Goal: Information Seeking & Learning: Learn about a topic

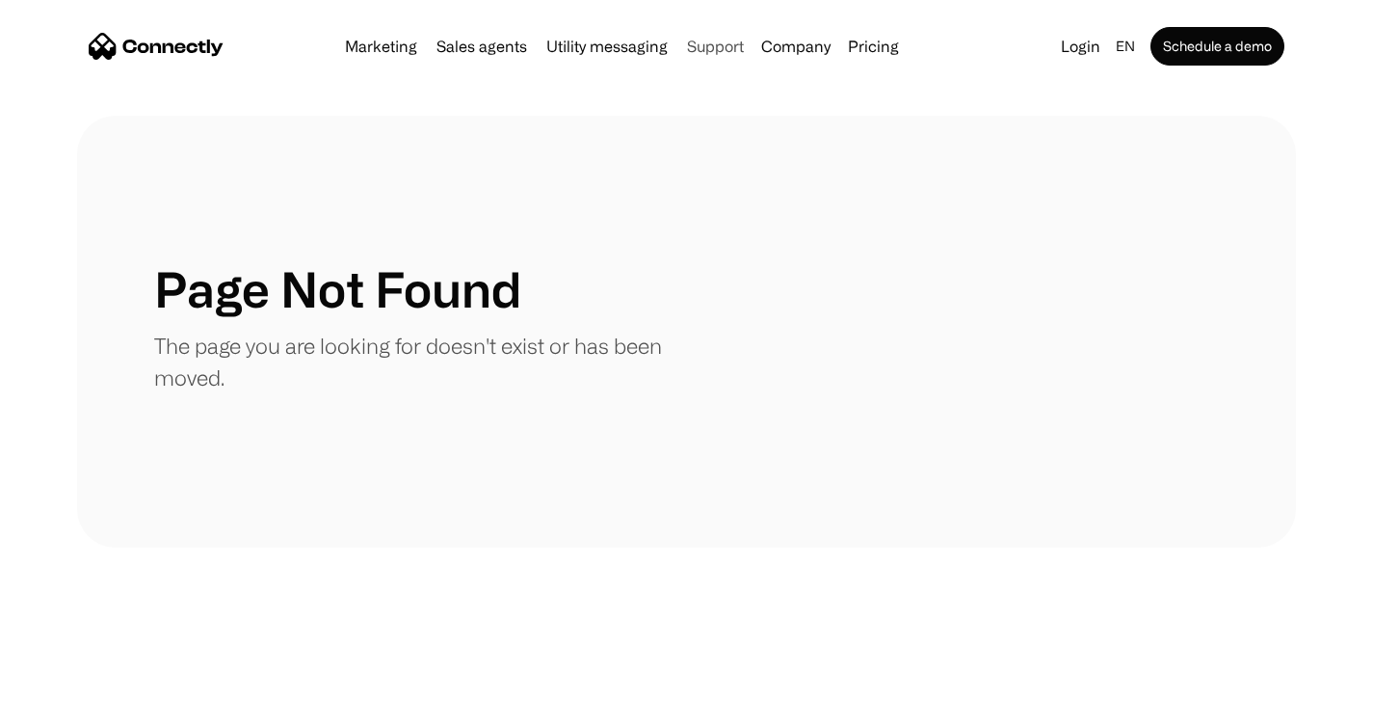
click at [709, 41] on link "Support" at bounding box center [715, 46] width 72 height 15
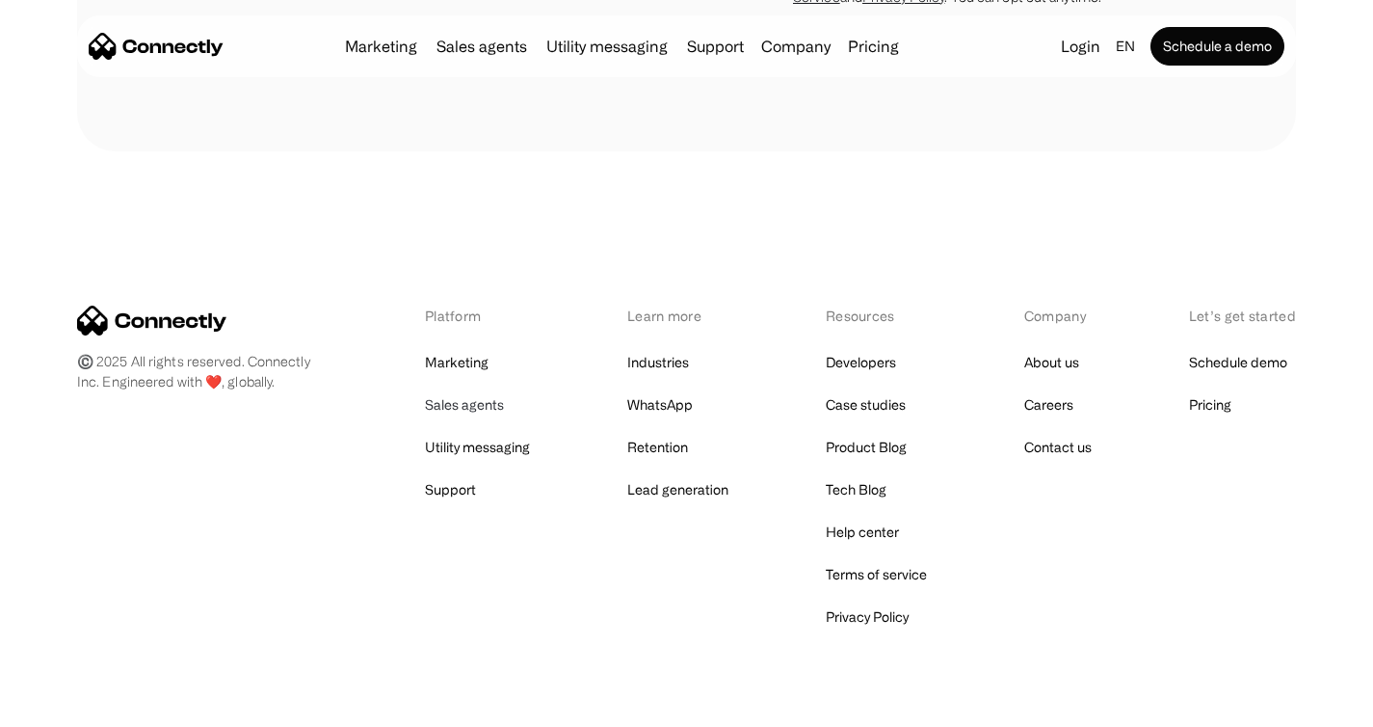
scroll to position [7723, 0]
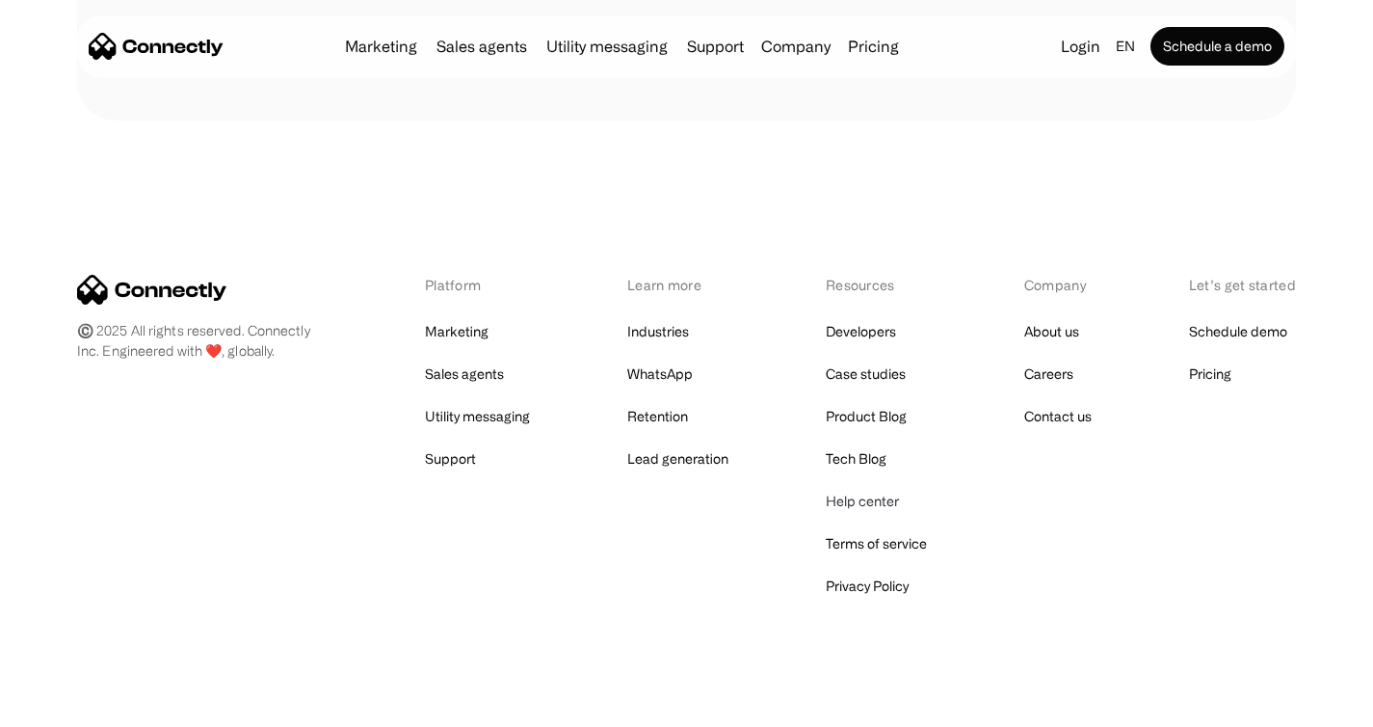
click at [887, 488] on link "Help center" at bounding box center [862, 501] width 73 height 27
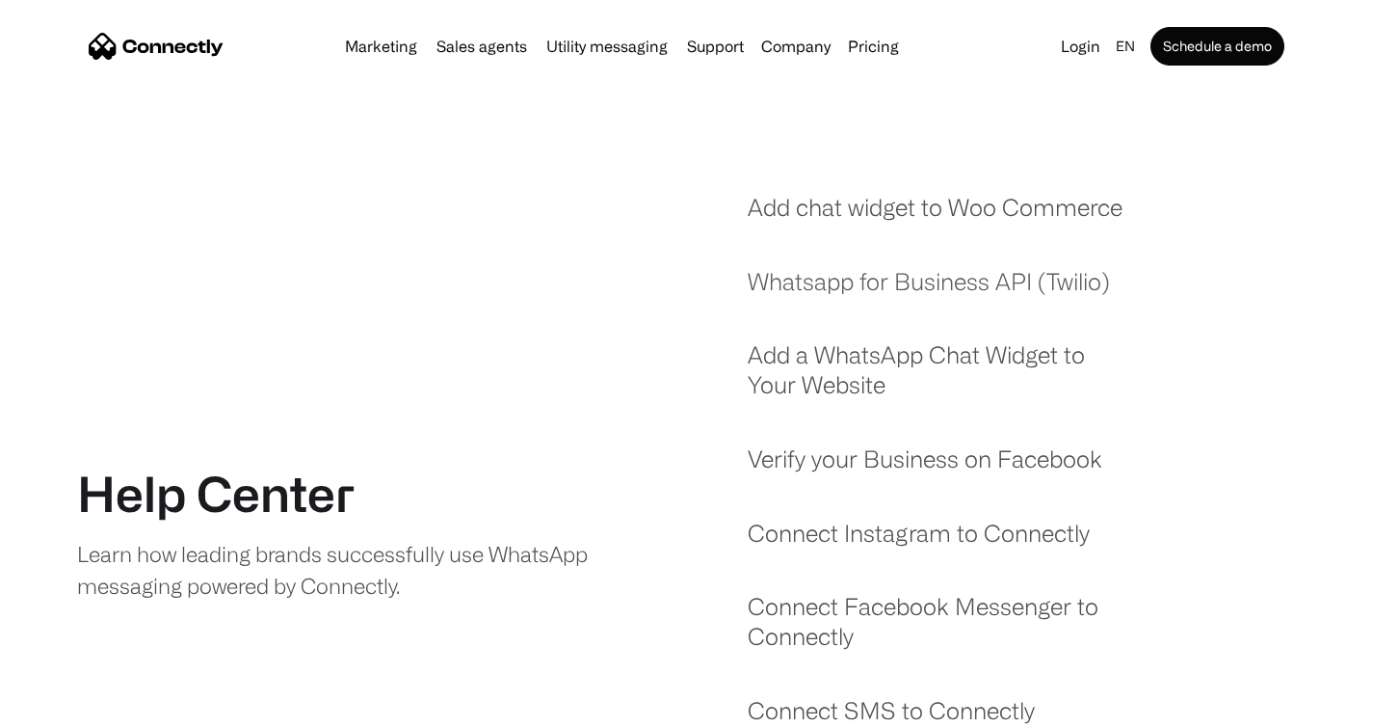
click at [1032, 279] on link "Whatsapp for Business API (Twilio)" at bounding box center [929, 291] width 362 height 49
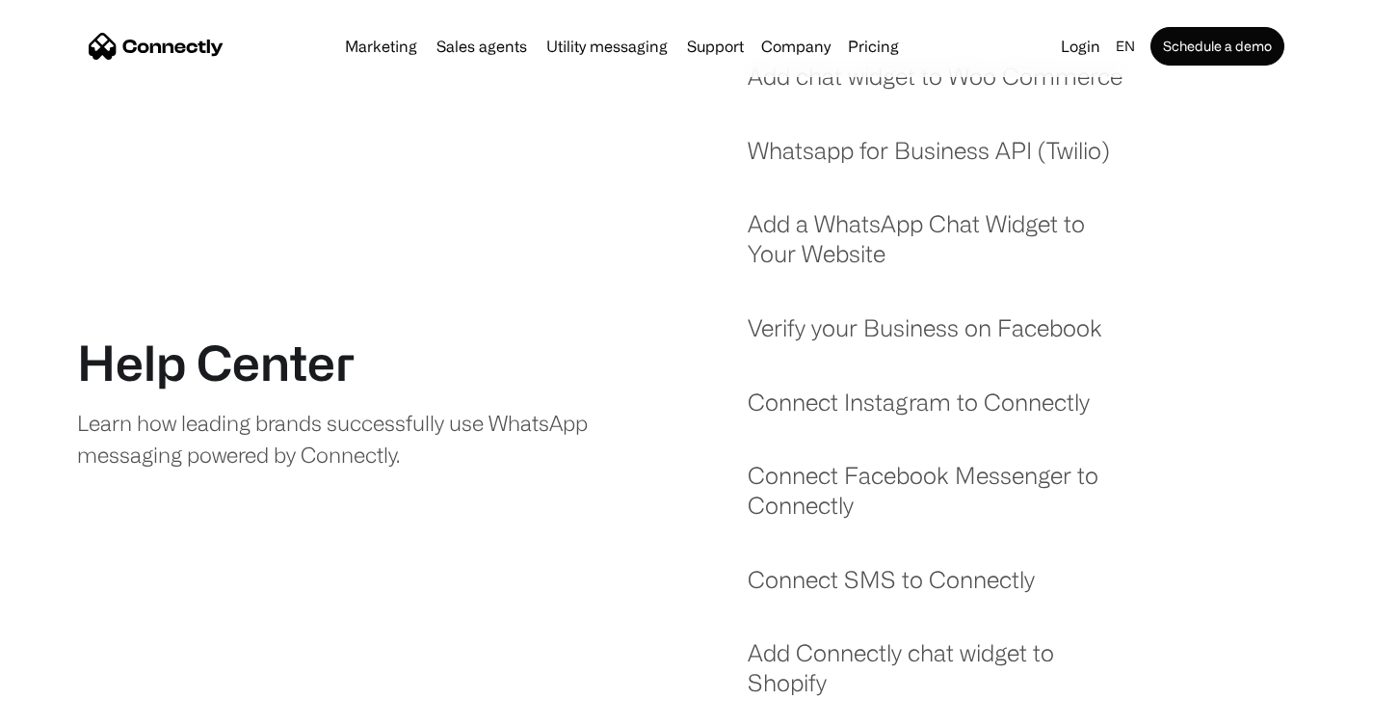
scroll to position [278, 0]
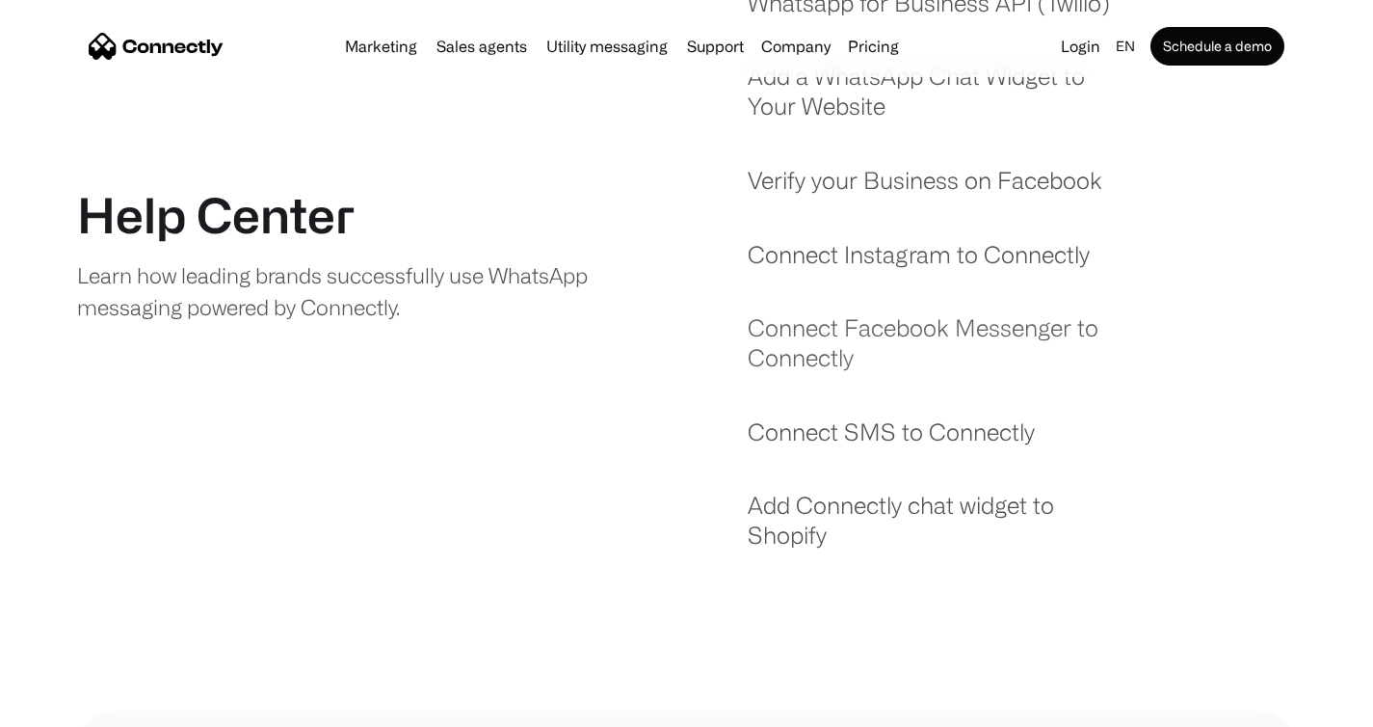
click at [863, 327] on link "Connect Facebook Messenger to Connectly" at bounding box center [940, 352] width 384 height 78
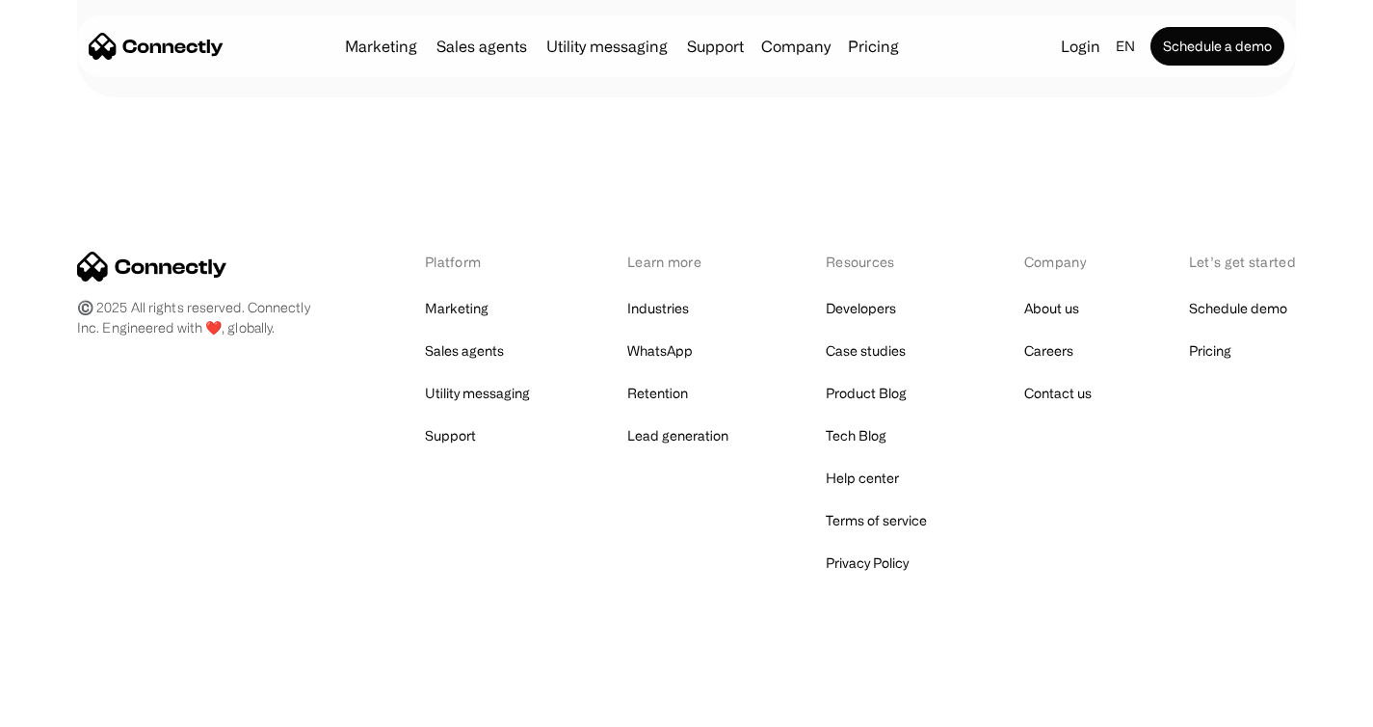
scroll to position [1790, 0]
click at [873, 307] on link "Developers" at bounding box center [861, 305] width 70 height 27
